Goal: Task Accomplishment & Management: Manage account settings

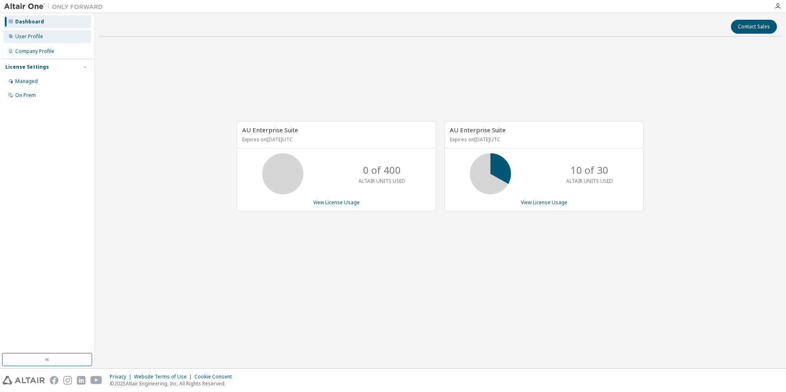
click at [27, 39] on div "User Profile" at bounding box center [29, 36] width 28 height 7
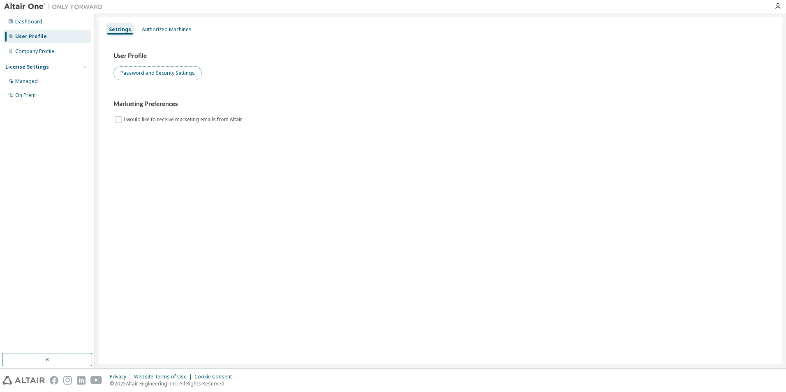
click at [162, 73] on button "Password and Security Settings" at bounding box center [157, 73] width 88 height 14
click at [163, 28] on div "Authorized Machines" at bounding box center [167, 29] width 50 height 7
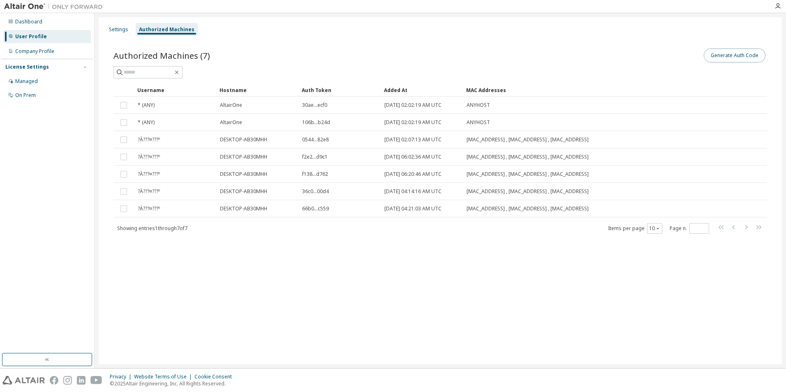
click at [716, 53] on button "Generate Auth Code" at bounding box center [734, 55] width 62 height 14
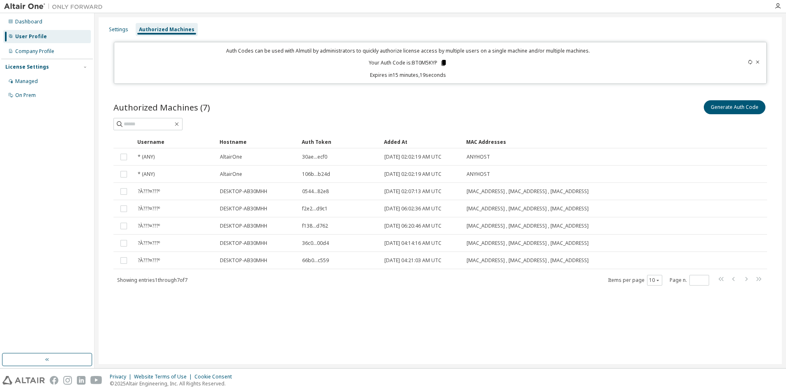
click at [444, 63] on icon at bounding box center [443, 63] width 5 height 6
click at [443, 63] on icon at bounding box center [443, 63] width 5 height 6
click at [748, 61] on icon at bounding box center [749, 62] width 5 height 5
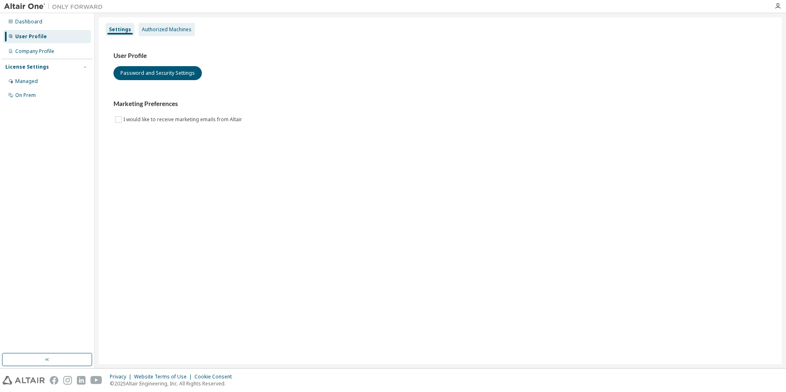
click at [152, 27] on div "Authorized Machines" at bounding box center [167, 29] width 50 height 7
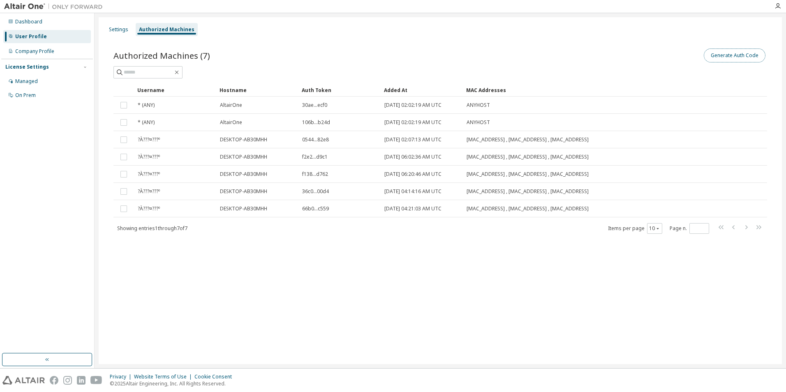
click at [744, 61] on button "Generate Auth Code" at bounding box center [734, 55] width 62 height 14
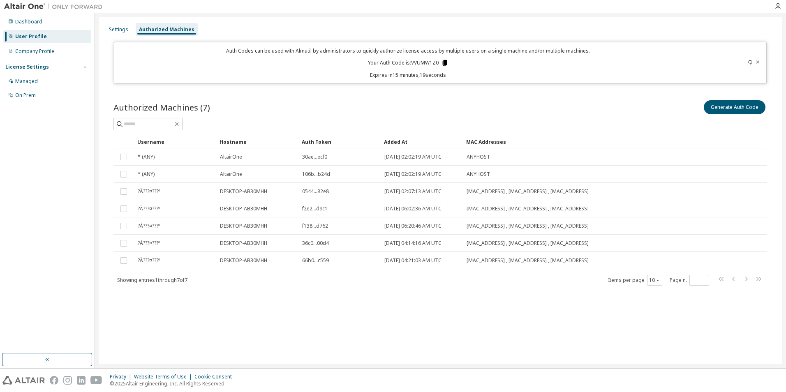
click at [444, 62] on icon at bounding box center [444, 63] width 5 height 6
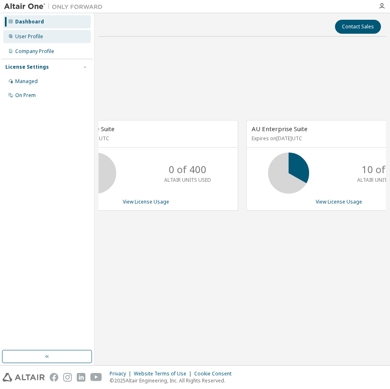
click at [45, 39] on div "User Profile" at bounding box center [47, 36] width 88 height 13
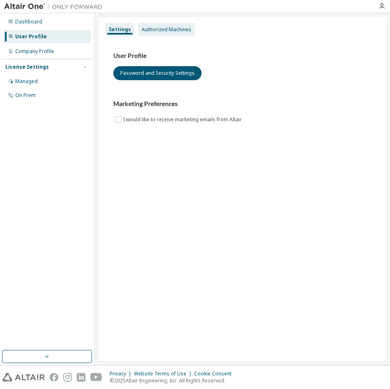
click at [149, 28] on div "Authorized Machines" at bounding box center [167, 29] width 50 height 7
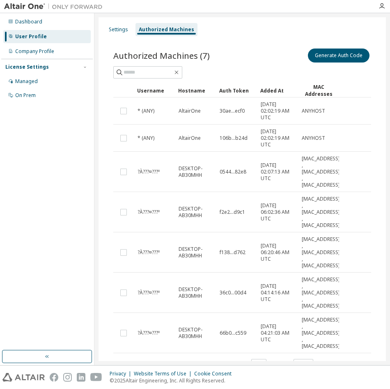
drag, startPoint x: 250, startPoint y: 43, endPoint x: 267, endPoint y: 43, distance: 16.8
click at [250, 43] on div "Authorized Machines (7) Generate Auth Code Clear Load Save Save As Field Operat…" at bounding box center [243, 214] width 278 height 354
click at [319, 57] on button "Generate Auth Code" at bounding box center [339, 55] width 62 height 14
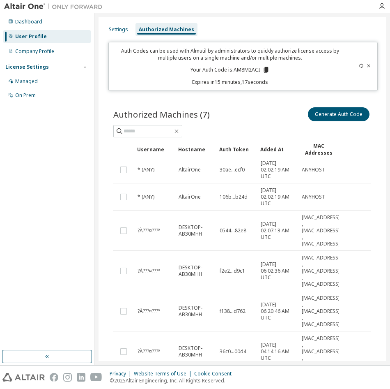
click at [264, 71] on icon at bounding box center [266, 70] width 5 height 6
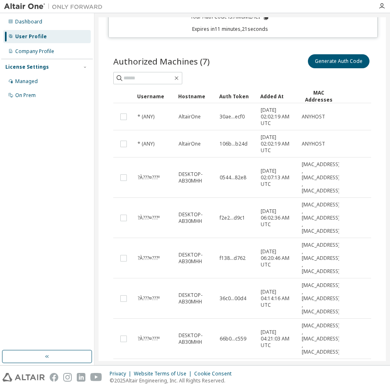
scroll to position [94, 0]
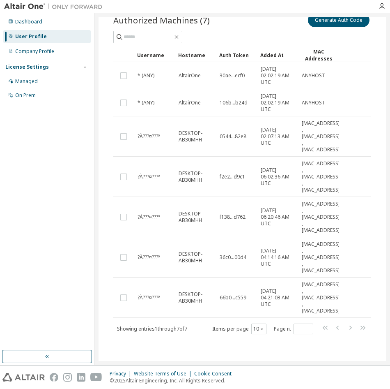
click at [258, 379] on div "Privacy Website Terms of Use Cookie Consent © 2025 Altair Engineering, Inc. All…" at bounding box center [195, 376] width 390 height 23
